Goal: Check status: Check status

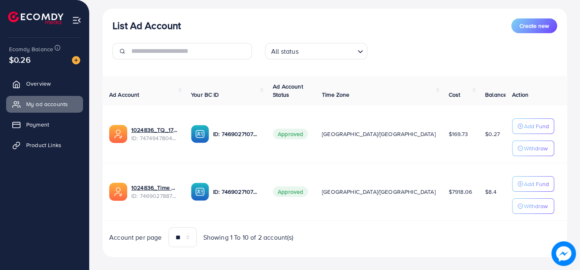
scroll to position [98, 0]
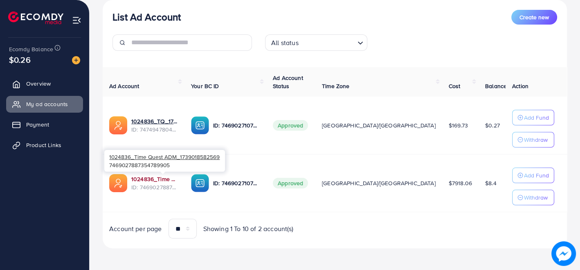
click at [176, 177] on link "1024836_Time Quest ADM_1739018582569" at bounding box center [154, 179] width 47 height 8
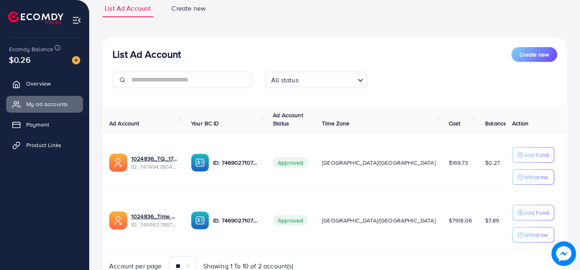
scroll to position [52, 0]
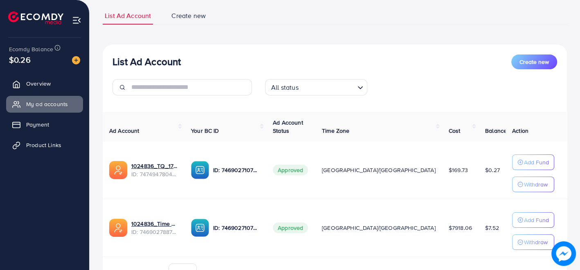
scroll to position [98, 0]
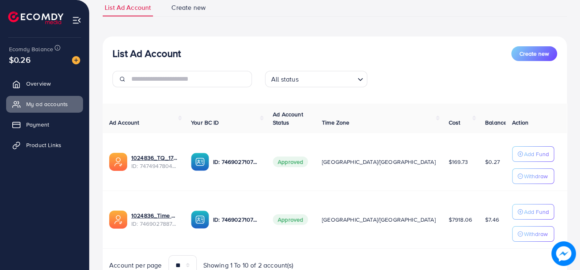
scroll to position [52, 0]
